Goal: Task Accomplishment & Management: Complete application form

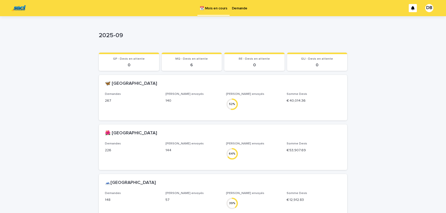
click at [241, 8] on p "Demande" at bounding box center [239, 5] width 15 height 11
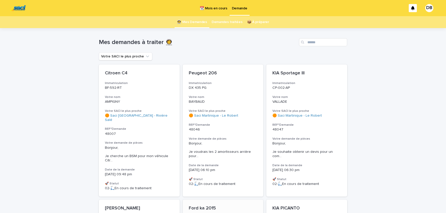
scroll to position [135, 0]
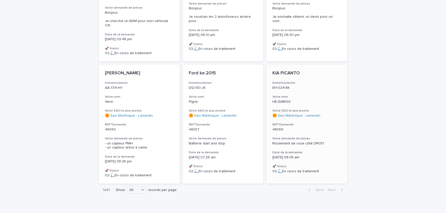
click at [310, 137] on h3 "Votre demande de pièces" at bounding box center [306, 139] width 69 height 4
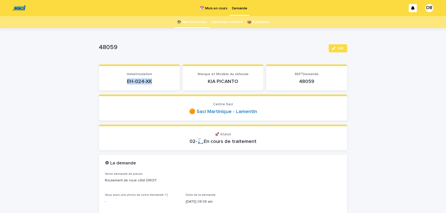
drag, startPoint x: 127, startPoint y: 80, endPoint x: 155, endPoint y: 81, distance: 28.1
click at [155, 81] on p "EH-024-XK" at bounding box center [139, 82] width 69 height 6
copy p "EH-024-XK"
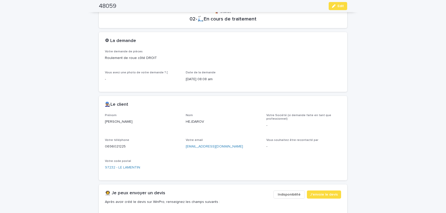
scroll to position [167, 0]
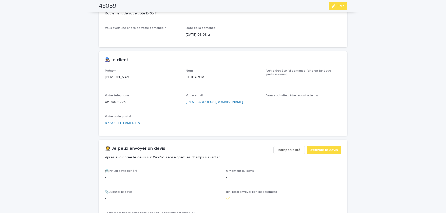
click at [111, 77] on p "[PERSON_NAME]" at bounding box center [142, 77] width 75 height 5
copy p "[PERSON_NAME]"
click at [196, 76] on p "HEJDAROV" at bounding box center [223, 77] width 75 height 5
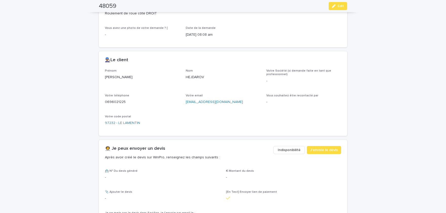
copy p "HEJDAROV"
click at [114, 101] on p "0696021225" at bounding box center [142, 102] width 75 height 5
copy p "0696021225"
click at [341, 9] on button "Edit" at bounding box center [337, 6] width 18 height 8
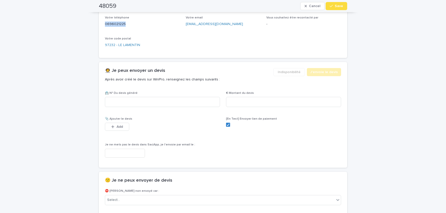
scroll to position [308, 0]
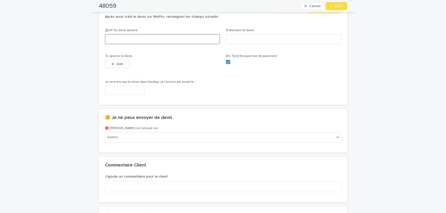
click at [192, 38] on input at bounding box center [162, 39] width 115 height 10
paste input "********"
type input "********"
click at [276, 40] on input at bounding box center [283, 39] width 115 height 10
paste input "*****"
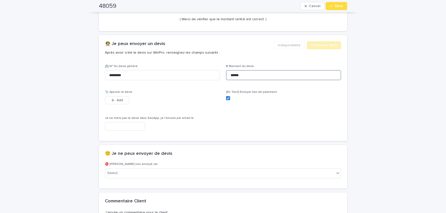
type input "******"
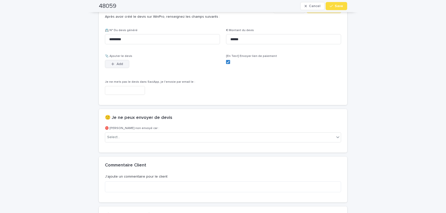
click at [119, 60] on button "Add" at bounding box center [117, 64] width 24 height 8
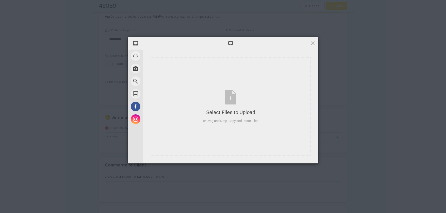
click at [119, 64] on div "My Device Link (URL) Take Photo Web Search Unsplash Facebook Instagram Select F…" at bounding box center [223, 106] width 446 height 213
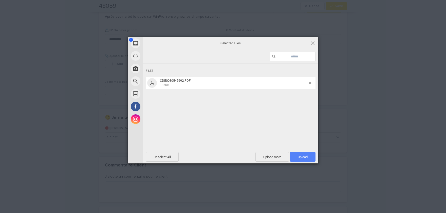
click at [295, 158] on span "Upload 1" at bounding box center [303, 157] width 26 height 10
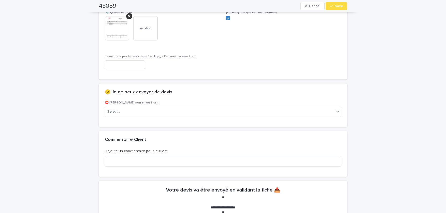
scroll to position [328, 0]
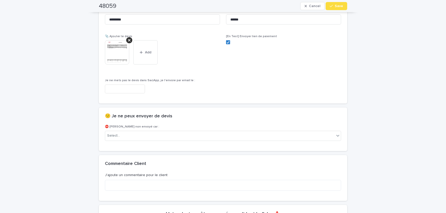
click at [121, 53] on img at bounding box center [117, 52] width 24 height 24
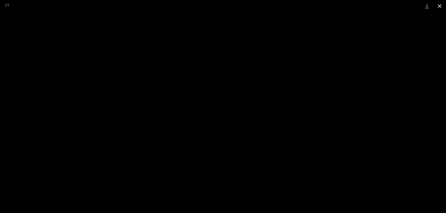
click at [439, 6] on button "Close gallery" at bounding box center [439, 6] width 13 height 12
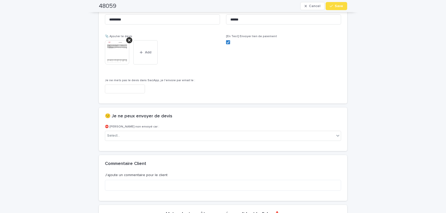
click at [119, 57] on img at bounding box center [117, 52] width 24 height 24
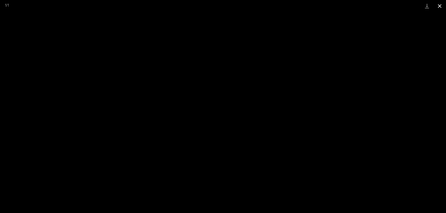
click at [441, 8] on button "Close gallery" at bounding box center [439, 6] width 13 height 12
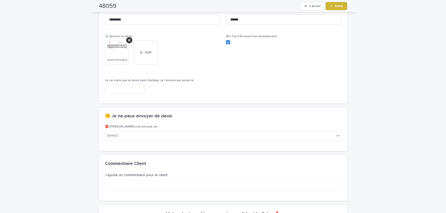
click at [343, 7] on span "Save" at bounding box center [339, 6] width 8 height 4
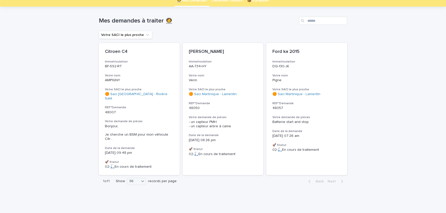
scroll to position [13, 0]
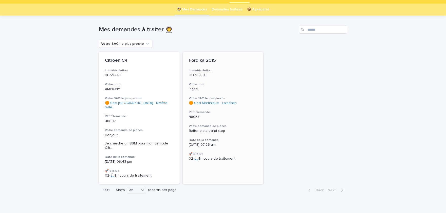
click at [229, 133] on div "Ford ka 2015 Immatriculation DQ-130-JK Votre nom Pigne Votre SACI le plus proch…" at bounding box center [223, 109] width 81 height 115
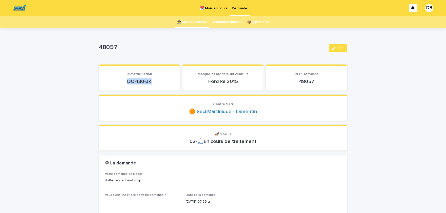
drag, startPoint x: 126, startPoint y: 81, endPoint x: 153, endPoint y: 80, distance: 26.6
click at [153, 80] on p "DQ-130-JK" at bounding box center [139, 82] width 69 height 6
copy p "DQ-130-JK"
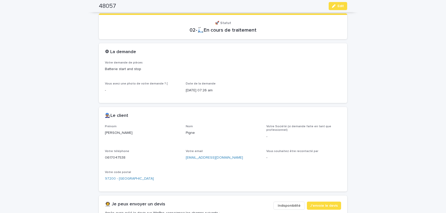
scroll to position [146, 0]
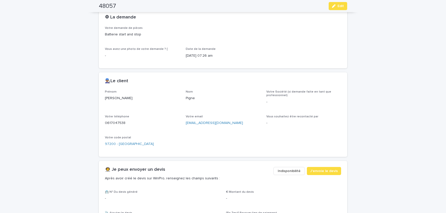
click at [110, 97] on p "[PERSON_NAME]" at bounding box center [142, 98] width 75 height 5
copy p "[PERSON_NAME]"
click at [190, 97] on p "Pigne" at bounding box center [223, 98] width 75 height 5
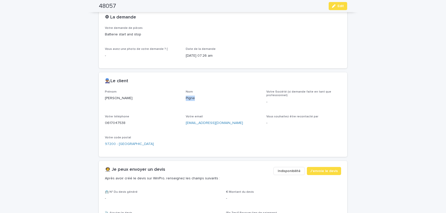
copy p "Pigne"
click at [117, 122] on p "0617047538" at bounding box center [142, 123] width 75 height 5
copy p "0617047538"
click at [112, 101] on p "[PERSON_NAME]" at bounding box center [142, 98] width 75 height 5
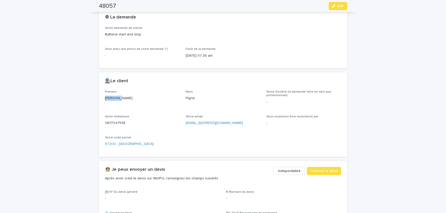
click at [112, 101] on p "[PERSON_NAME]" at bounding box center [142, 98] width 75 height 5
click at [189, 97] on p "Pigne" at bounding box center [223, 98] width 75 height 5
click at [116, 121] on p "0617047538" at bounding box center [142, 123] width 75 height 5
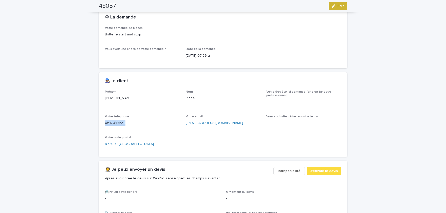
click at [338, 4] on button "Edit" at bounding box center [337, 6] width 18 height 8
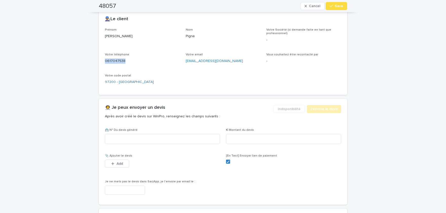
scroll to position [209, 0]
click at [188, 139] on input at bounding box center [162, 138] width 115 height 10
paste input "********"
type input "********"
click at [261, 134] on input at bounding box center [283, 138] width 115 height 10
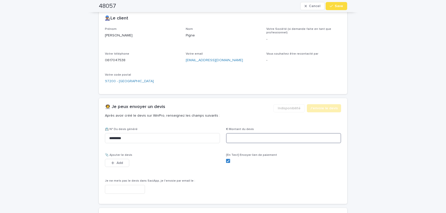
paste input "*****"
type input "******"
click at [121, 161] on button "Add" at bounding box center [117, 163] width 24 height 8
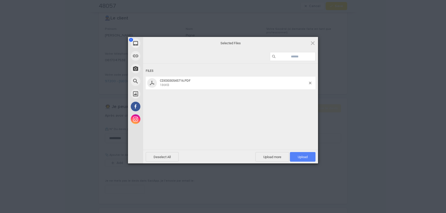
click at [301, 156] on span "Upload 1" at bounding box center [303, 157] width 10 height 4
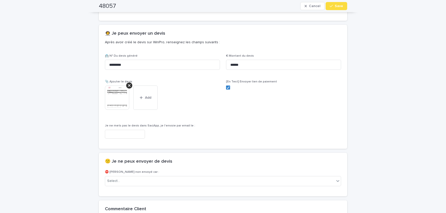
scroll to position [292, 0]
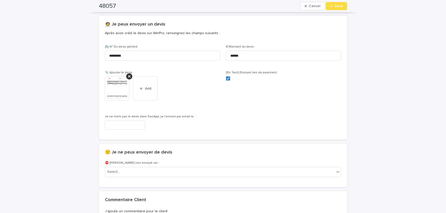
click at [123, 93] on img at bounding box center [117, 88] width 24 height 24
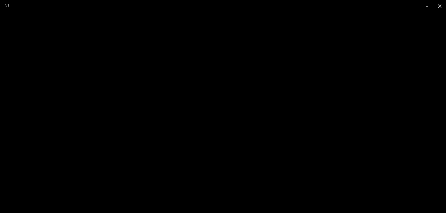
click at [441, 6] on button "Close gallery" at bounding box center [439, 6] width 13 height 12
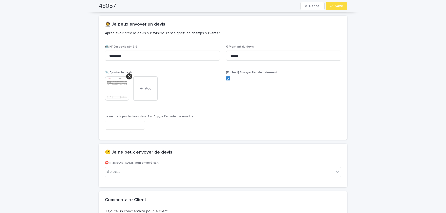
drag, startPoint x: 332, startPoint y: 8, endPoint x: 318, endPoint y: 45, distance: 39.7
click at [332, 8] on button "Save" at bounding box center [336, 6] width 22 height 8
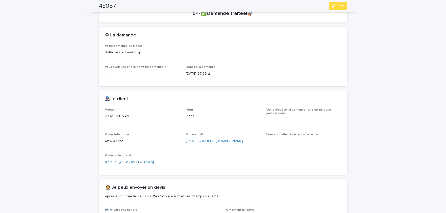
scroll to position [110, 0]
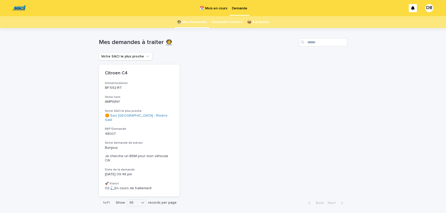
click at [222, 6] on p "📆 Mois en cours" at bounding box center [213, 5] width 27 height 11
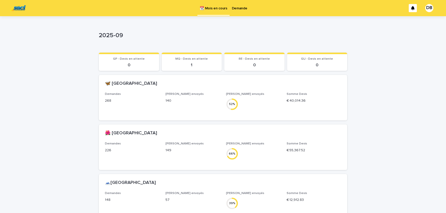
click at [242, 8] on p "Demande" at bounding box center [239, 5] width 15 height 11
